Goal: Information Seeking & Learning: Learn about a topic

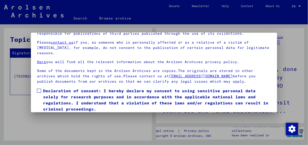
scroll to position [39, 0]
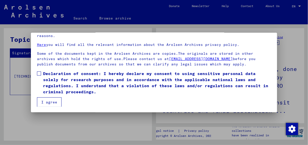
click at [51, 100] on button "I agree" at bounding box center [49, 102] width 25 height 10
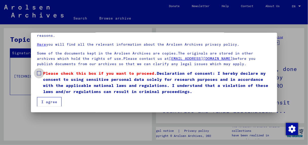
click at [39, 74] on span at bounding box center [39, 73] width 4 height 4
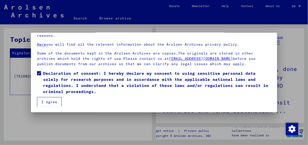
click at [45, 102] on button "I agree" at bounding box center [49, 102] width 25 height 10
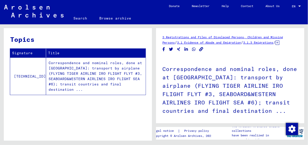
click at [204, 37] on link "3 Registrations and Files of Displaced Persons, Children and Missing Persons" at bounding box center [222, 39] width 120 height 9
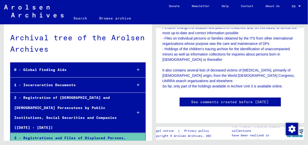
click at [30, 86] on div "1 - Incarceration Documents" at bounding box center [69, 85] width 118 height 10
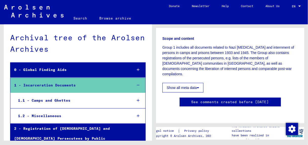
scroll to position [127, 0]
